Goal: Transaction & Acquisition: Purchase product/service

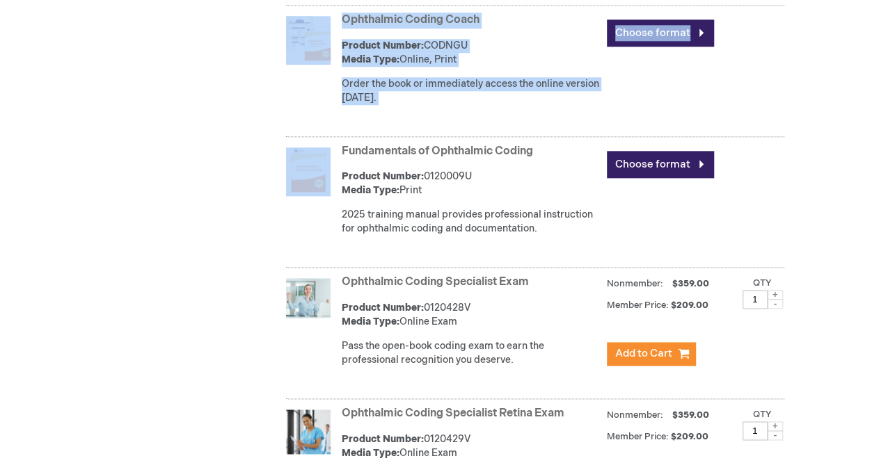
scroll to position [306, 0]
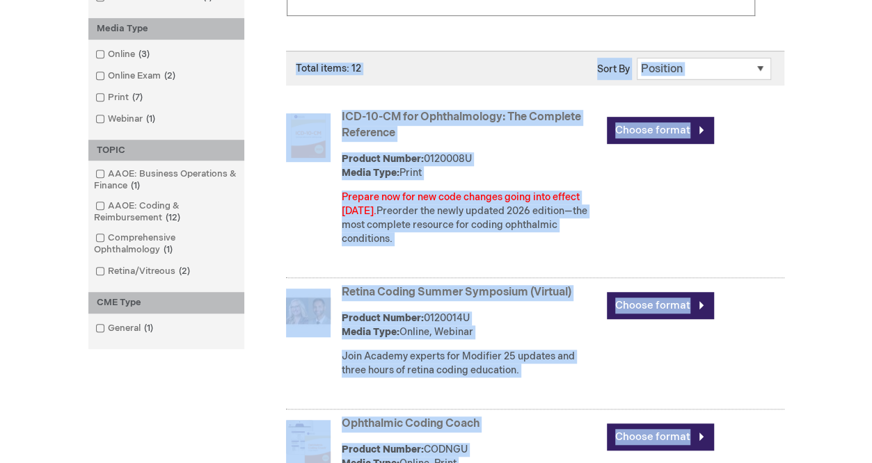
drag, startPoint x: 0, startPoint y: 0, endPoint x: 451, endPoint y: -56, distance: 454.3
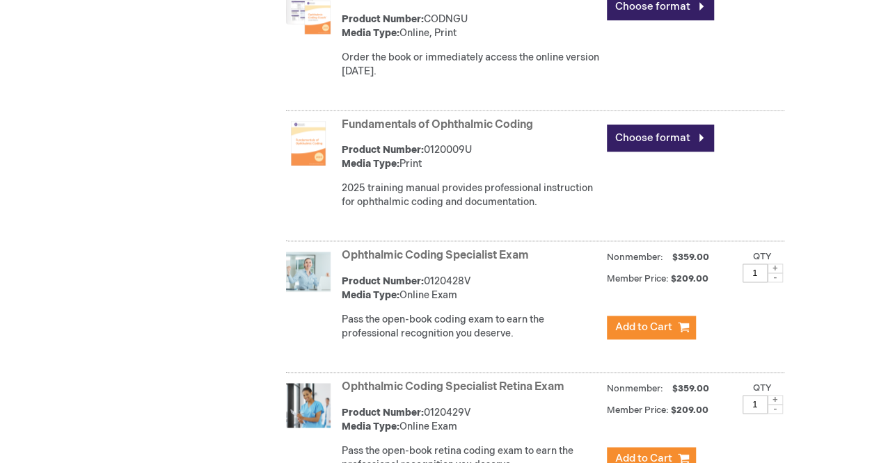
scroll to position [792, 0]
click at [467, 119] on link "Fundamentals of Ophthalmic Coding" at bounding box center [437, 124] width 191 height 13
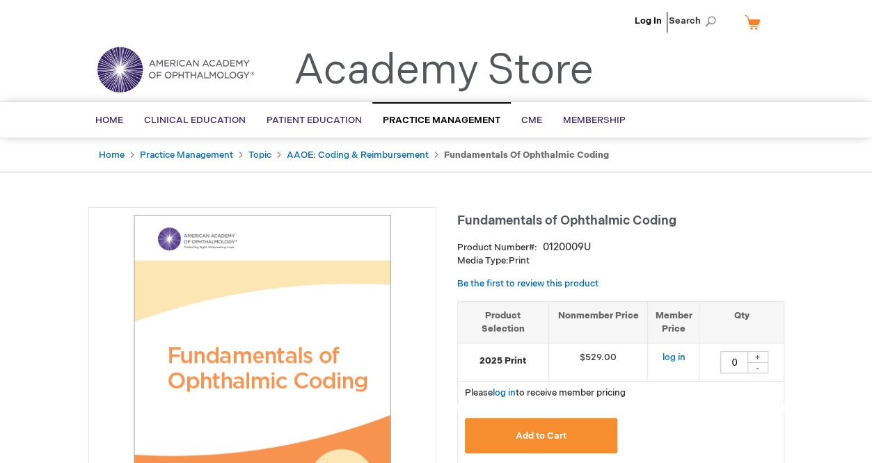
click at [608, 221] on span "Fundamentals of Ophthalmic Coding" at bounding box center [566, 221] width 219 height 15
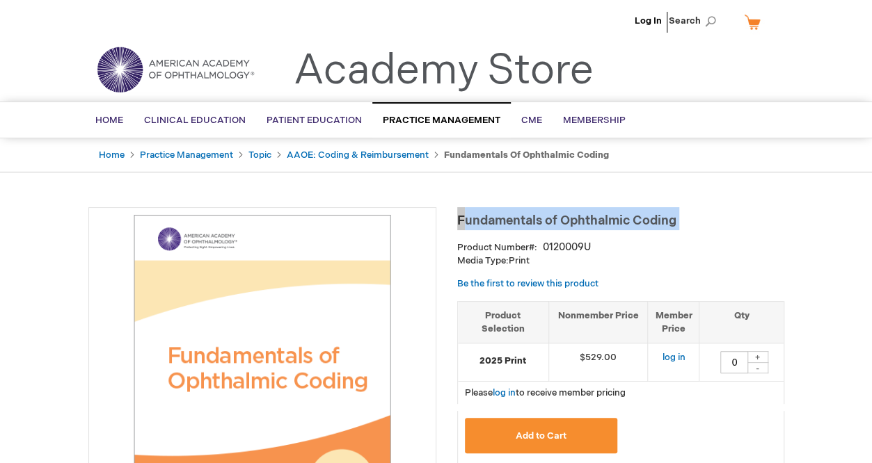
click at [608, 221] on span "Fundamentals of Ophthalmic Coding" at bounding box center [566, 221] width 219 height 15
copy div "Fundamentals of Ophthalmic Coding"
